Goal: Task Accomplishment & Management: Complete application form

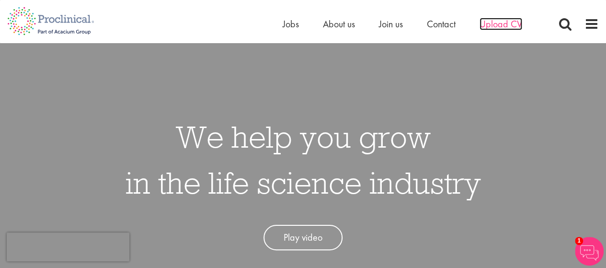
click at [508, 26] on span "Upload CV" at bounding box center [501, 24] width 43 height 12
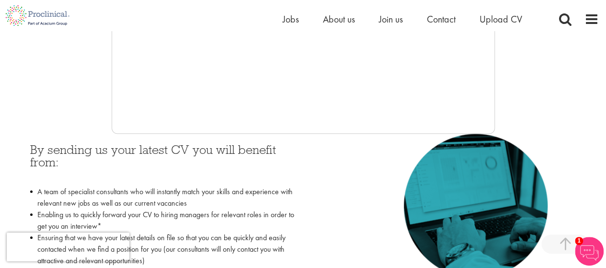
scroll to position [335, 0]
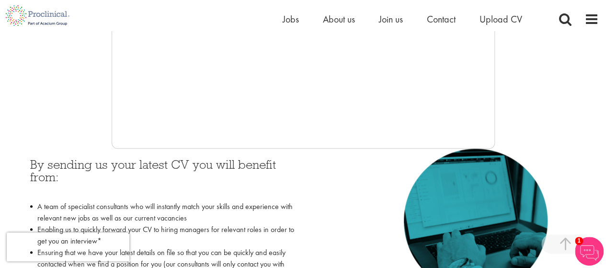
click at [130, 30] on div "Home Jobs About us Join us Contact Upload CV" at bounding box center [299, 15] width 599 height 31
drag, startPoint x: 319, startPoint y: 147, endPoint x: 82, endPoint y: 88, distance: 244.0
click at [82, 88] on div at bounding box center [303, 4] width 592 height 287
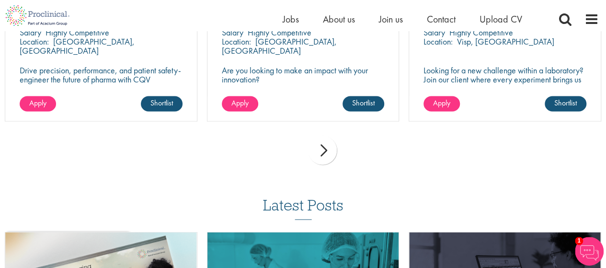
scroll to position [774, 0]
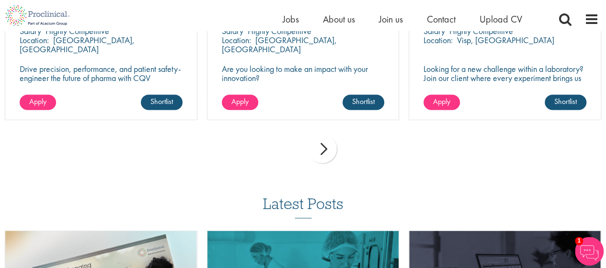
click at [320, 145] on div "next" at bounding box center [322, 148] width 29 height 29
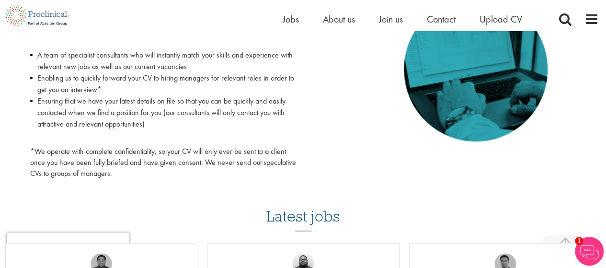
scroll to position [295, 0]
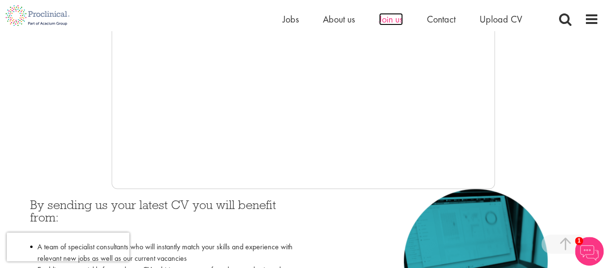
click at [397, 14] on span "Join us" at bounding box center [391, 19] width 24 height 12
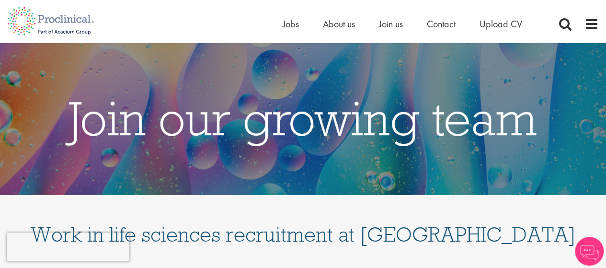
click at [302, 27] on ul "Home Jobs About us Join us Contact Upload CV" at bounding box center [414, 24] width 263 height 14
click at [290, 27] on span "Jobs" at bounding box center [291, 24] width 16 height 12
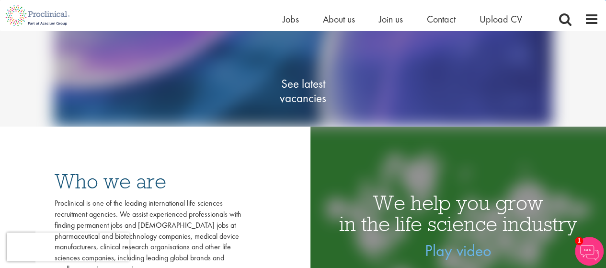
scroll to position [96, 0]
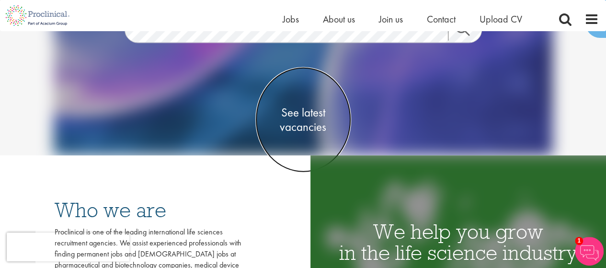
click at [299, 119] on span "See latest vacancies" at bounding box center [303, 119] width 96 height 29
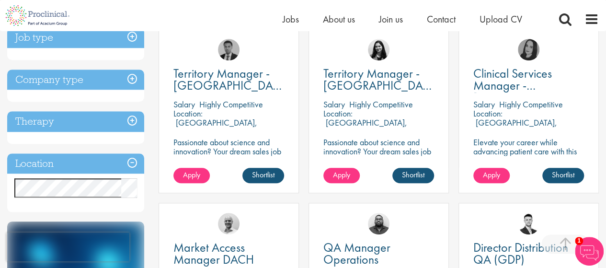
scroll to position [383, 0]
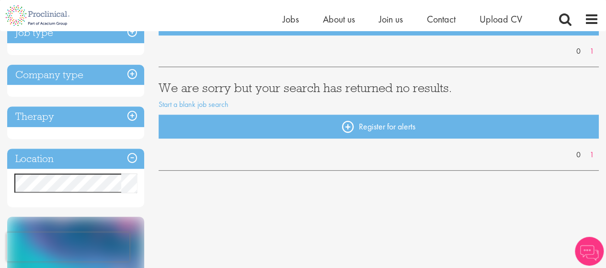
scroll to position [144, 0]
